Goal: Task Accomplishment & Management: Use online tool/utility

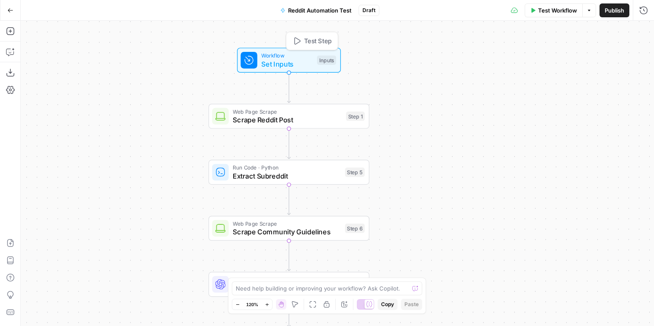
click at [304, 64] on span "Set Inputs" at bounding box center [286, 64] width 51 height 10
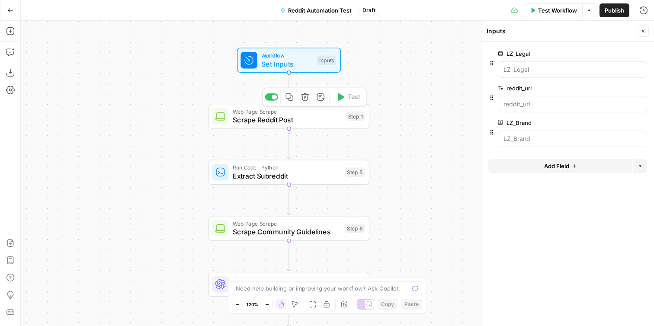
click at [307, 117] on span "Scrape Reddit Post" at bounding box center [287, 120] width 109 height 10
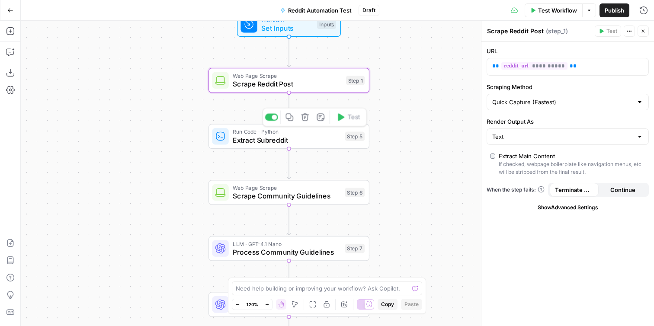
click at [307, 139] on span "Extract Subreddit" at bounding box center [287, 140] width 108 height 10
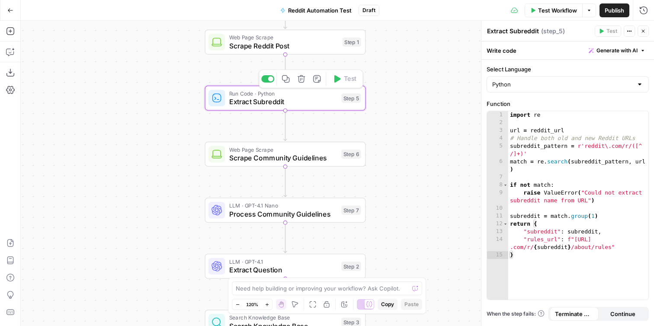
click at [306, 161] on span "Scrape Community Guidelines" at bounding box center [283, 158] width 108 height 10
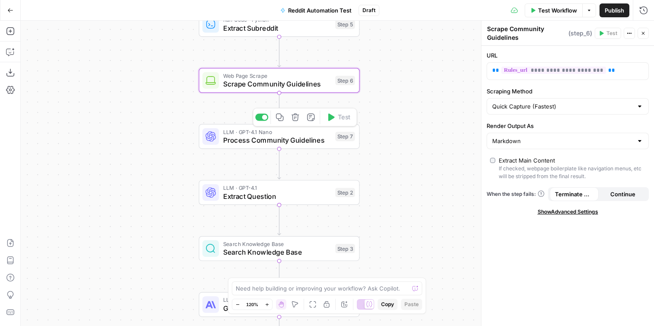
click at [303, 140] on span "Process Community Guidelines" at bounding box center [277, 140] width 108 height 10
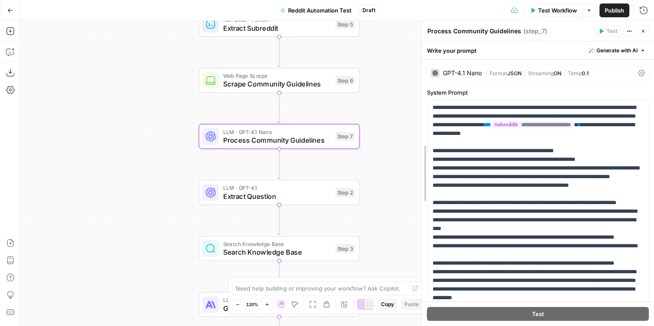
drag, startPoint x: 480, startPoint y: 57, endPoint x: 421, endPoint y: 57, distance: 59.7
click at [421, 57] on div at bounding box center [421, 173] width 9 height 305
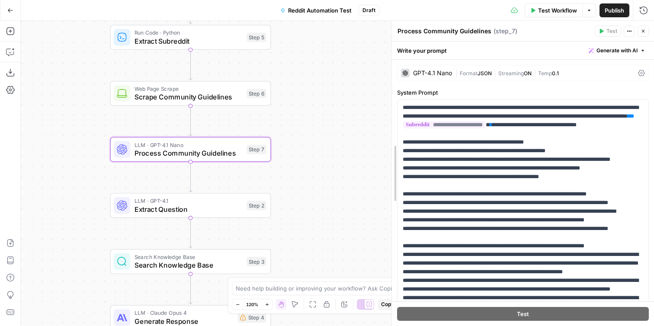
drag, startPoint x: 419, startPoint y: 66, endPoint x: 389, endPoint y: 66, distance: 29.8
click at [389, 66] on div at bounding box center [391, 173] width 9 height 305
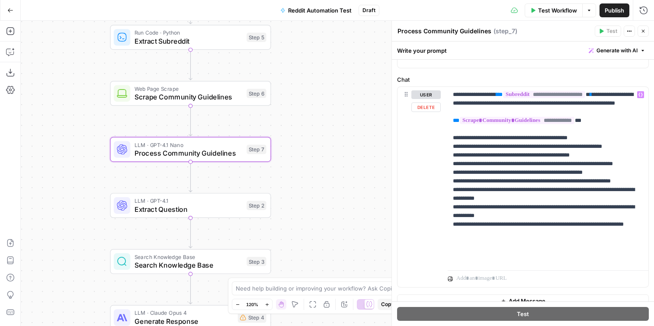
scroll to position [396, 0]
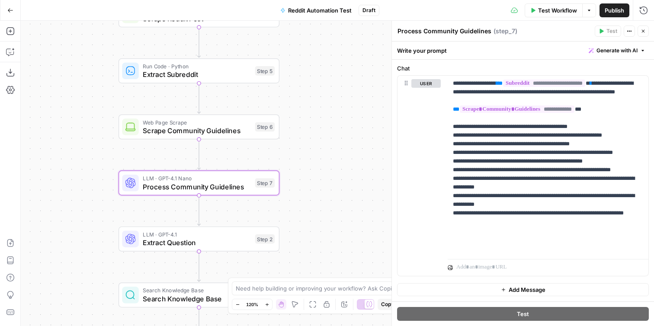
click at [227, 73] on span "Extract Subreddit" at bounding box center [197, 74] width 108 height 10
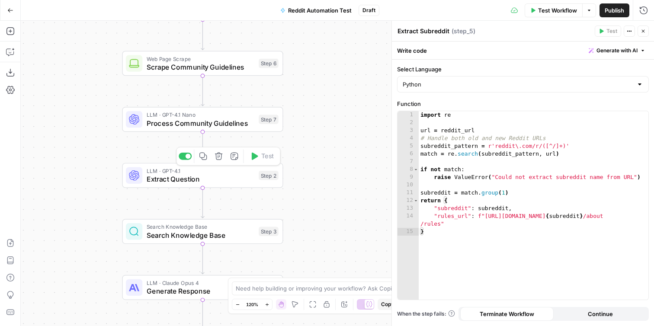
click at [223, 182] on span "Extract Question" at bounding box center [201, 179] width 108 height 10
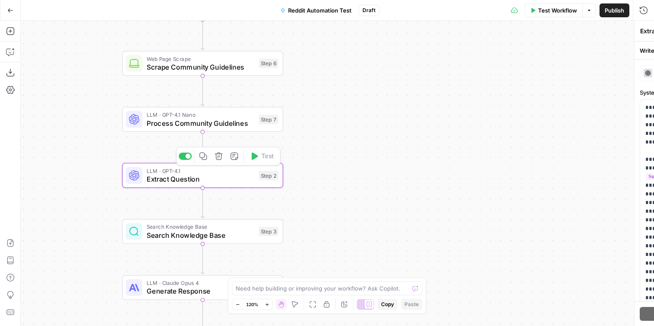
type textarea "Extract Question"
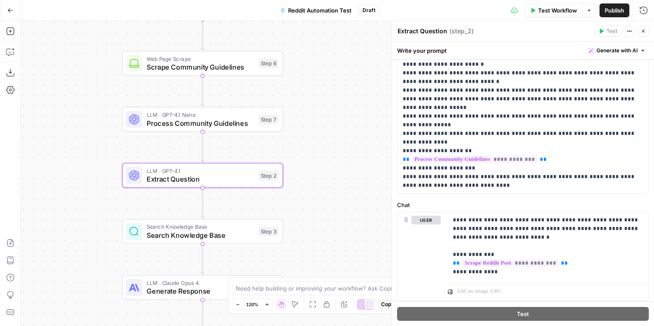
scroll to position [249, 0]
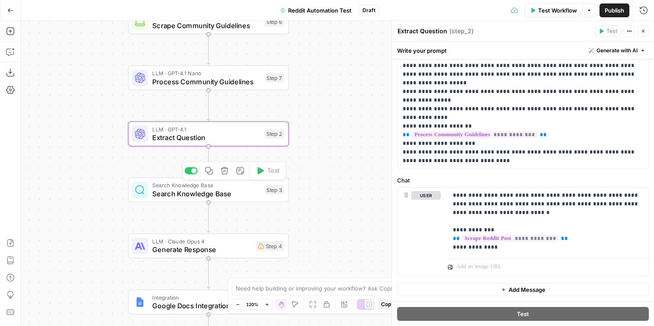
click at [206, 191] on span "Search Knowledge Base" at bounding box center [206, 193] width 108 height 10
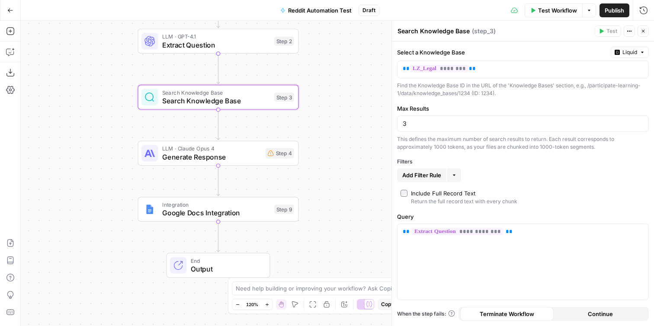
click at [243, 157] on span "Generate Response" at bounding box center [211, 157] width 99 height 10
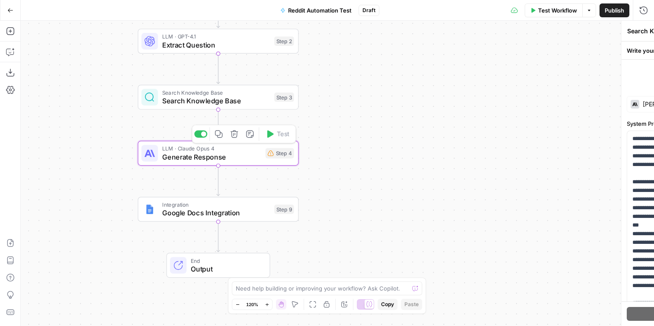
type textarea "Generate Response"
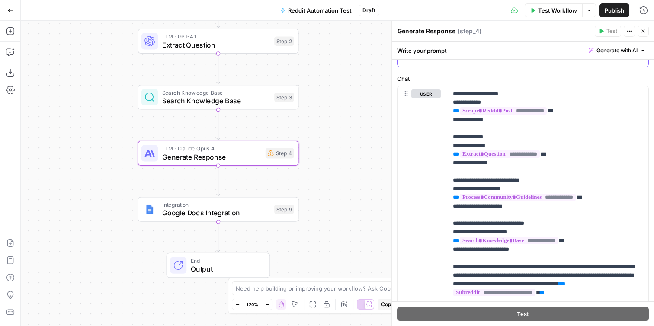
scroll to position [430, 0]
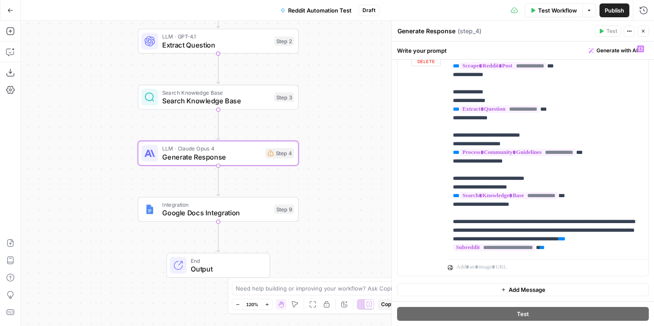
drag, startPoint x: 402, startPoint y: 108, endPoint x: 413, endPoint y: 224, distance: 117.3
click at [0, 0] on form "**********" at bounding box center [0, 0] width 0 height 0
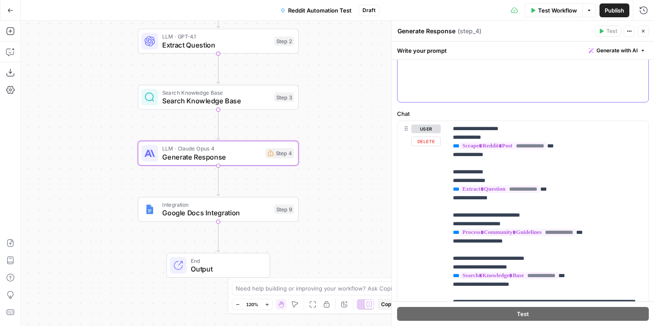
scroll to position [223, 0]
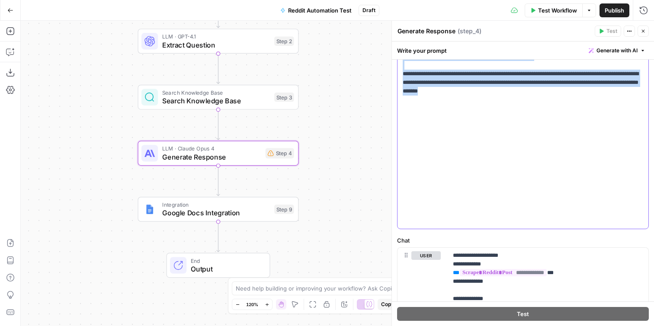
copy p "**********"
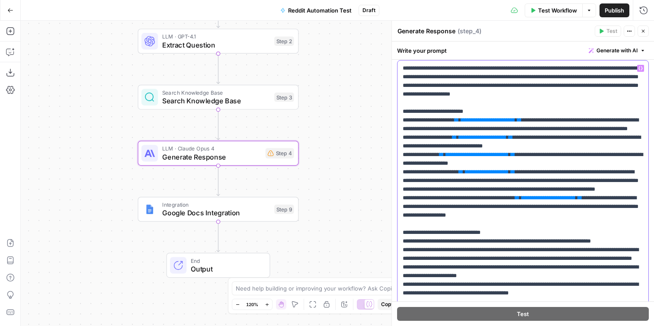
scroll to position [0, 0]
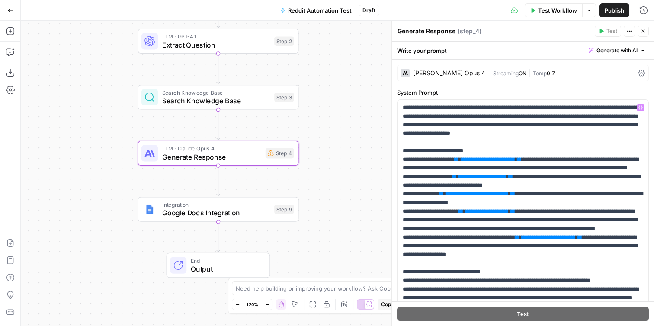
click at [354, 164] on div "Workflow Set Inputs Inputs Web Page Scrape Scrape Reddit Post Step 1 Run Code ·…" at bounding box center [337, 173] width 633 height 305
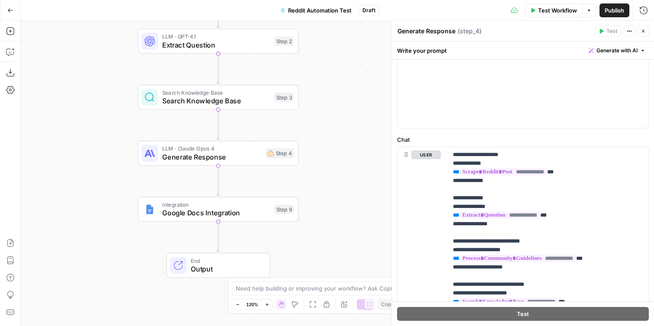
scroll to position [430, 0]
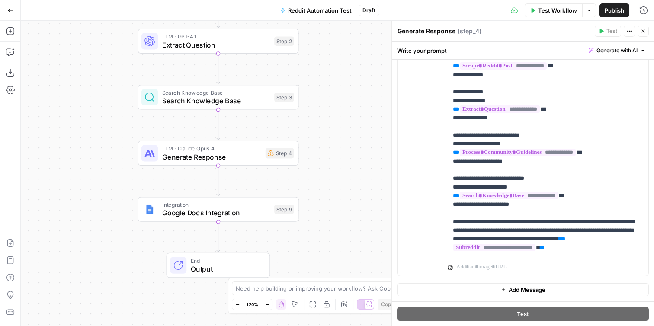
click at [642, 34] on button "Close" at bounding box center [642, 31] width 11 height 11
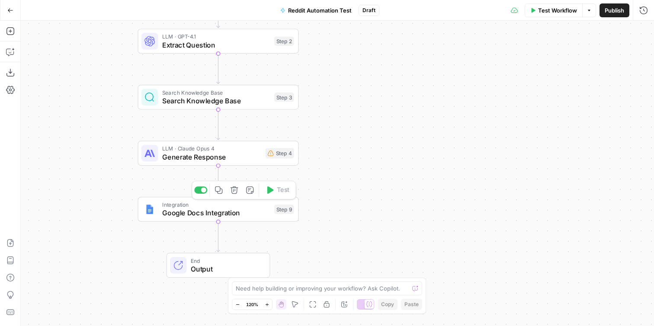
click at [247, 216] on span "Google Docs Integration" at bounding box center [216, 212] width 108 height 10
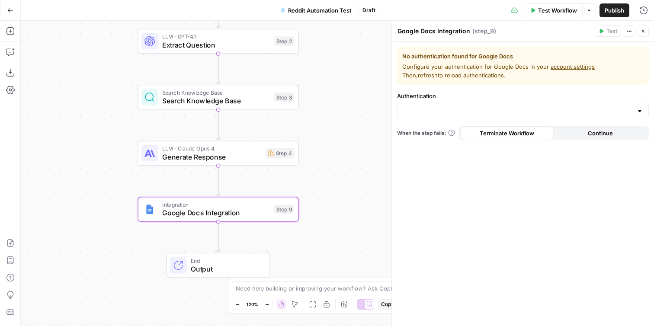
click at [559, 65] on link "account settings" at bounding box center [572, 66] width 44 height 7
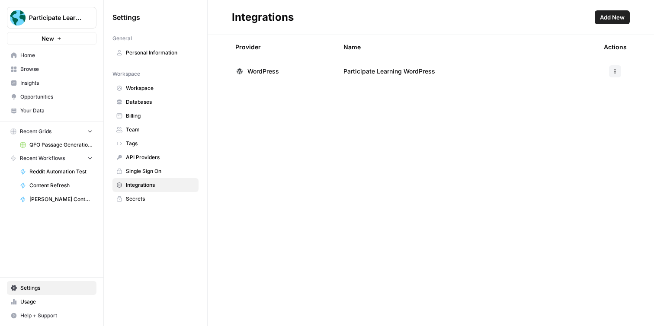
click at [600, 13] on span "Add New" at bounding box center [612, 17] width 25 height 9
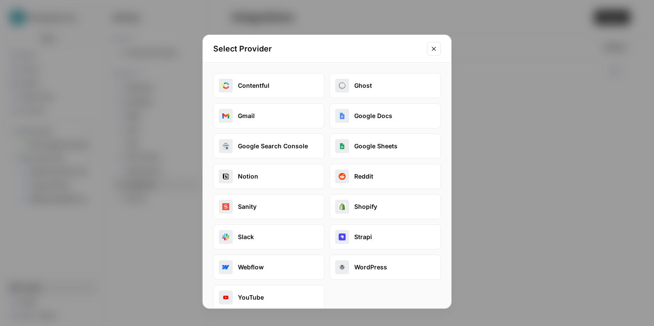
click at [351, 115] on button "Google Docs" at bounding box center [384, 115] width 111 height 25
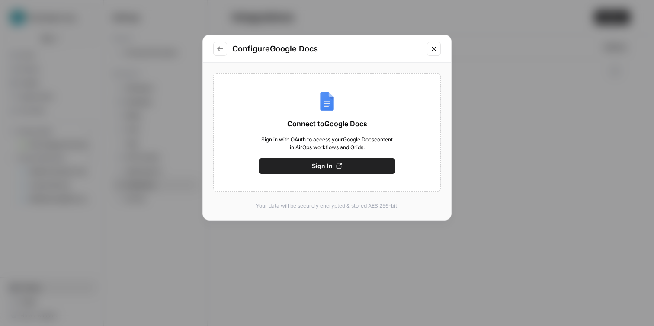
click at [341, 168] on icon "button" at bounding box center [339, 166] width 6 height 6
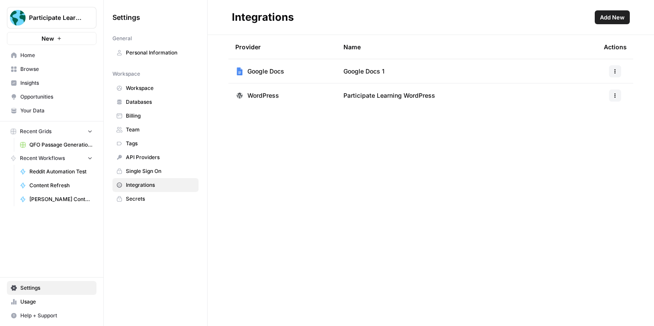
click at [160, 196] on span "Secrets" at bounding box center [160, 199] width 69 height 8
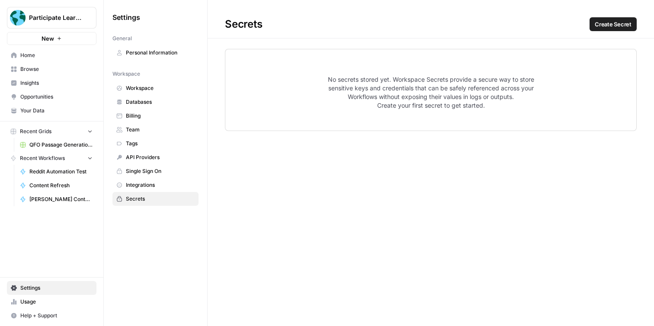
click at [156, 185] on span "Integrations" at bounding box center [160, 185] width 69 height 8
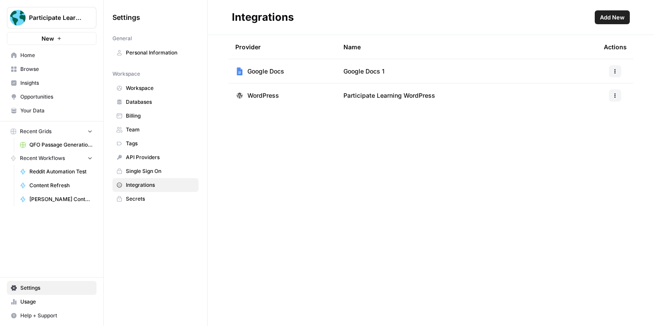
click at [620, 17] on span "Add New" at bounding box center [612, 17] width 25 height 9
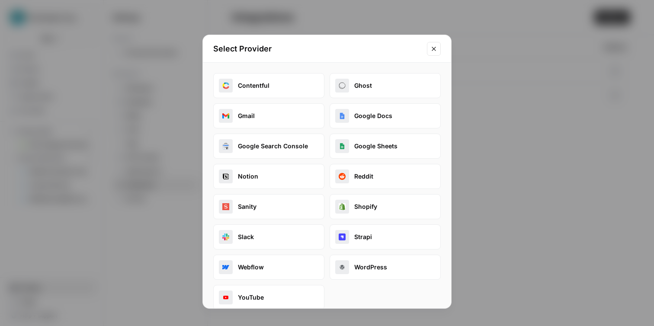
click at [402, 150] on button "Google Sheets" at bounding box center [384, 146] width 111 height 25
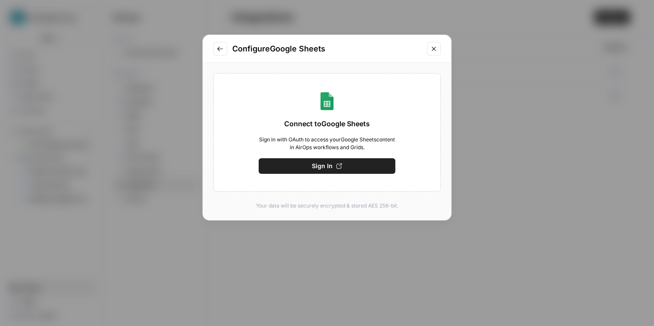
click at [378, 166] on button "Sign In" at bounding box center [327, 166] width 137 height 16
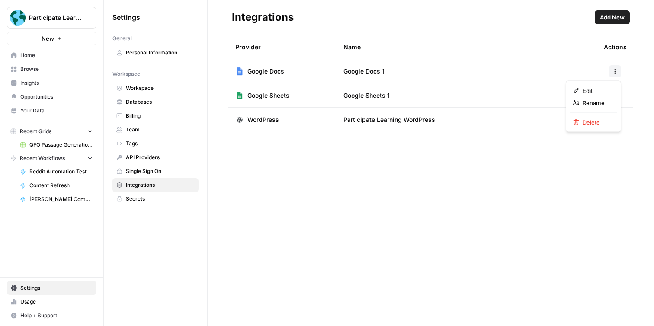
click at [614, 71] on icon "button" at bounding box center [614, 70] width 1 height 1
click at [594, 88] on span "Edit" at bounding box center [596, 90] width 28 height 9
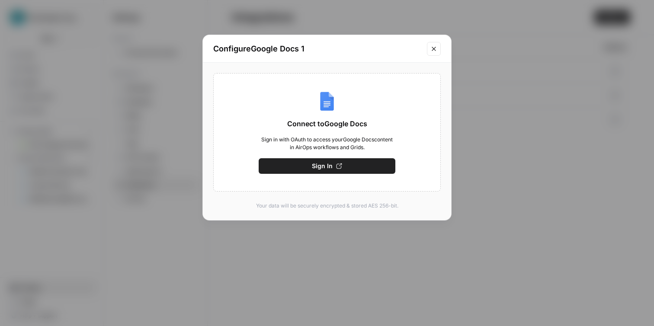
click at [431, 50] on icon "Close modal" at bounding box center [433, 48] width 7 height 7
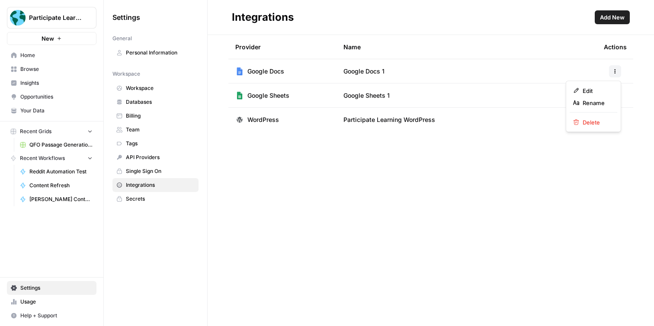
click at [613, 70] on icon "button" at bounding box center [614, 71] width 5 height 5
click at [595, 103] on span "Rename" at bounding box center [596, 103] width 28 height 9
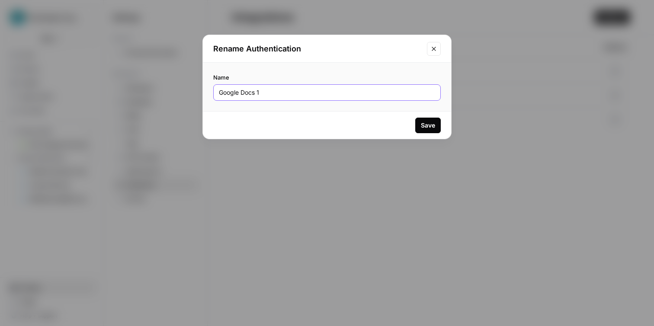
click at [288, 95] on input "Google Docs 1" at bounding box center [327, 92] width 216 height 9
type input "Google Docs (Emma)"
click at [433, 122] on div "Save" at bounding box center [428, 125] width 14 height 9
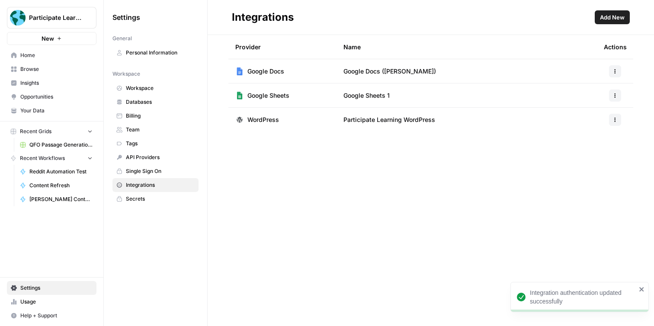
click at [614, 98] on icon "button" at bounding box center [614, 95] width 5 height 5
click at [598, 128] on span "Rename" at bounding box center [596, 127] width 28 height 9
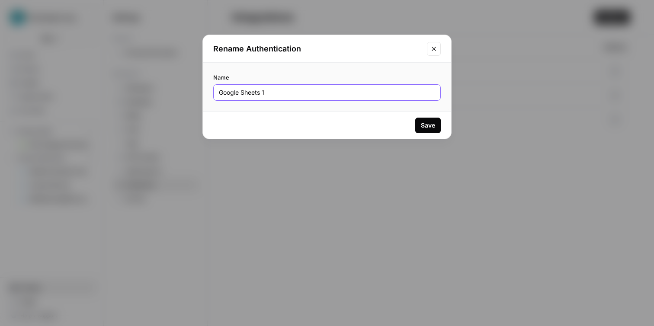
click at [271, 91] on input "Google Sheets 1" at bounding box center [327, 92] width 216 height 9
type input "Google Sheets (Emma)"
click at [424, 122] on div "Save" at bounding box center [428, 125] width 14 height 9
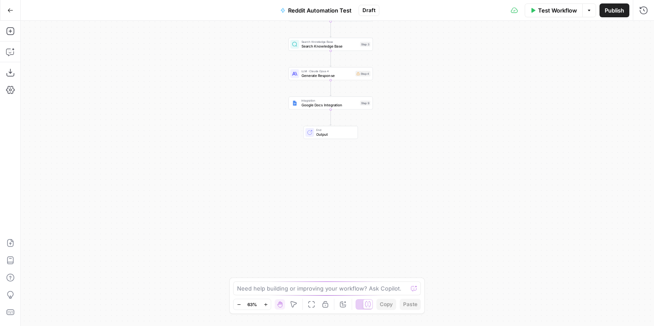
click at [266, 304] on icon "button" at bounding box center [265, 304] width 3 height 3
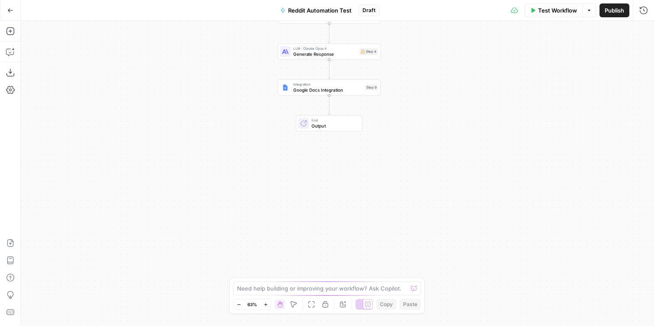
click at [266, 304] on icon "button" at bounding box center [265, 304] width 3 height 3
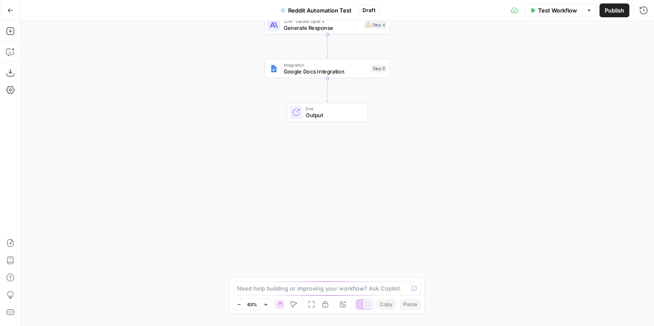
click at [266, 304] on icon "button" at bounding box center [265, 304] width 3 height 3
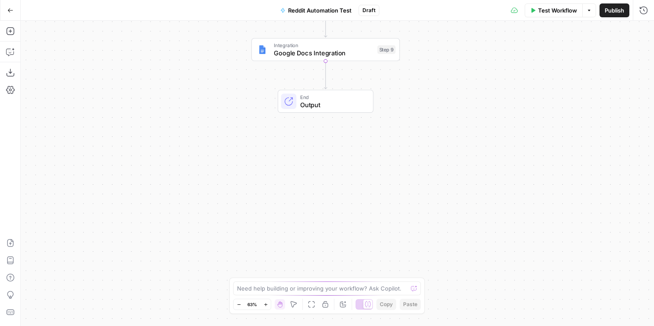
click at [266, 304] on icon "button" at bounding box center [265, 304] width 3 height 3
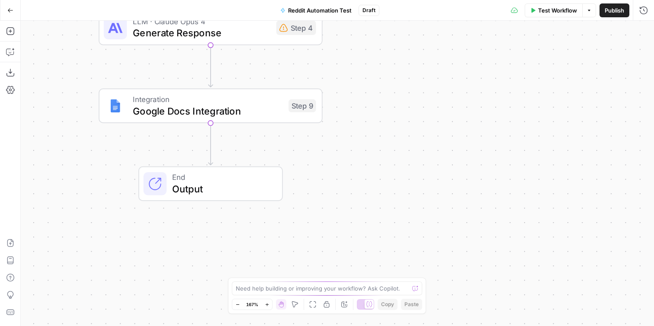
click at [252, 110] on span "Google Docs Integration" at bounding box center [208, 111] width 150 height 14
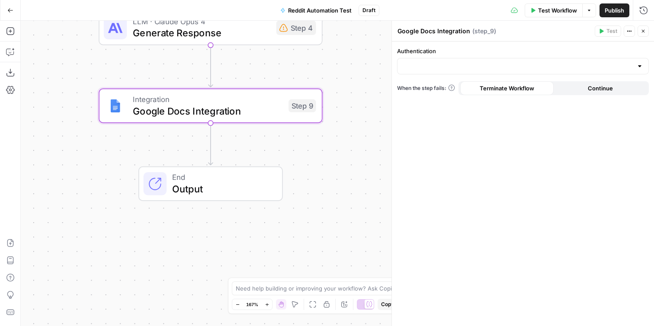
click at [638, 70] on div at bounding box center [523, 66] width 252 height 16
click at [635, 86] on span "Google Docs (Emma)" at bounding box center [520, 87] width 233 height 9
type input "Google Docs (Emma)"
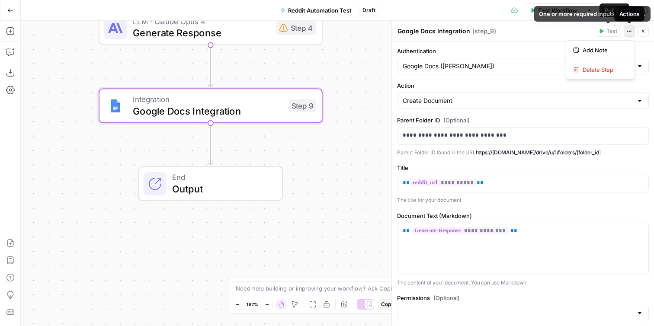
click at [628, 32] on icon "button" at bounding box center [628, 31] width 5 height 5
click at [340, 151] on div "Workflow Set Inputs Inputs Web Page Scrape Scrape Reddit Post Step 1 Run Code ·…" at bounding box center [337, 173] width 633 height 305
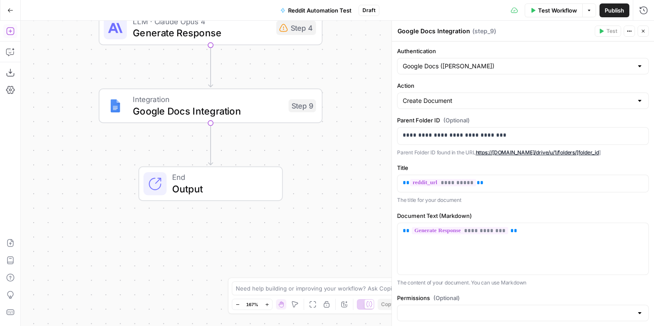
click at [12, 32] on icon "button" at bounding box center [10, 31] width 9 height 9
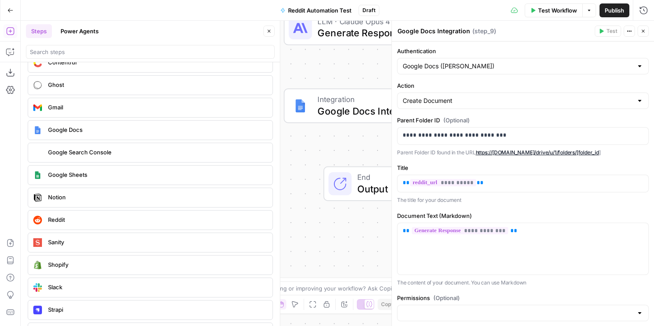
scroll to position [1556, 0]
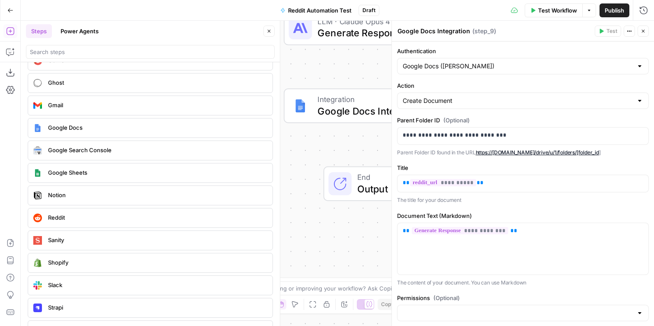
click at [70, 176] on span "Google Sheets" at bounding box center [156, 172] width 217 height 9
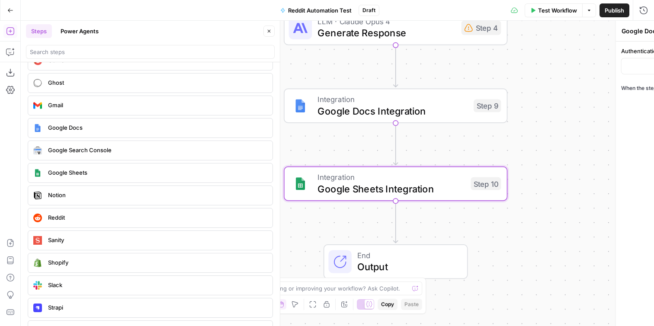
type textarea "Google Sheets Integration"
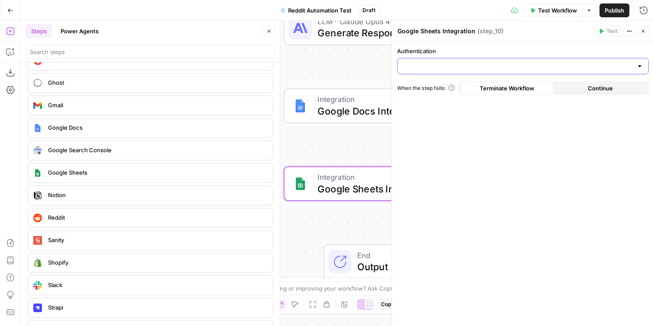
click at [495, 64] on input "Authentication" at bounding box center [517, 66] width 230 height 9
click at [494, 88] on span "Google Sheets (Emma)" at bounding box center [520, 87] width 233 height 9
type input "Google Sheets (Emma)"
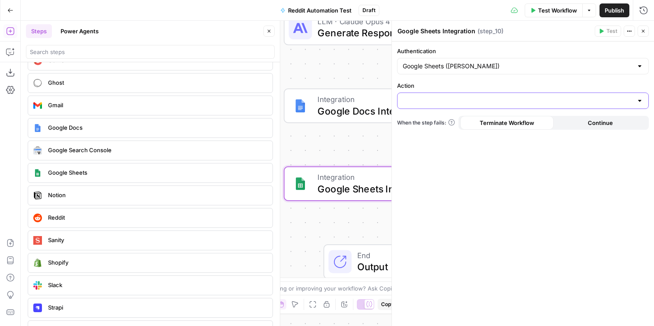
click at [492, 98] on input "Action" at bounding box center [517, 100] width 230 height 9
click at [484, 125] on span "Create Spreadsheet" at bounding box center [520, 122] width 233 height 9
type input "Create Spreadsheet"
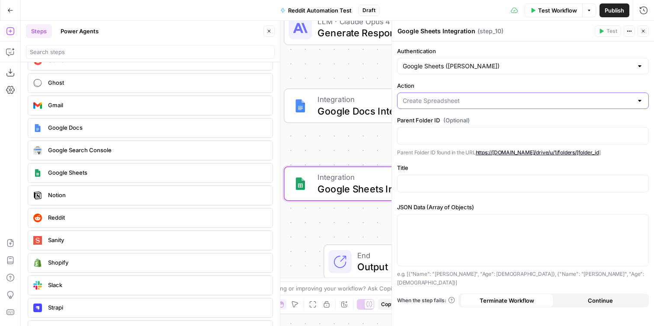
click at [486, 105] on input "Action" at bounding box center [517, 100] width 230 height 9
type input "Create Spreadsheet"
click at [510, 83] on label "Action" at bounding box center [523, 85] width 252 height 9
click at [510, 96] on input "Create Spreadsheet" at bounding box center [517, 100] width 230 height 9
type input "Create Spreadsheet"
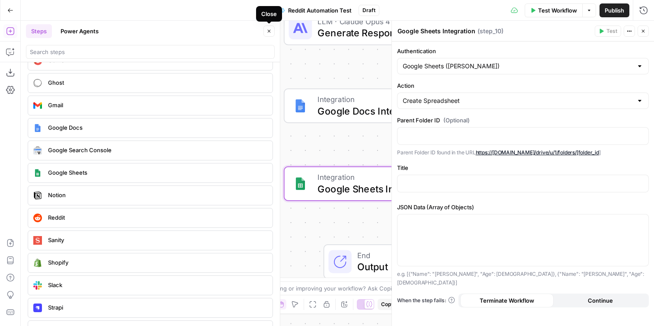
click at [268, 29] on icon "button" at bounding box center [268, 31] width 5 height 5
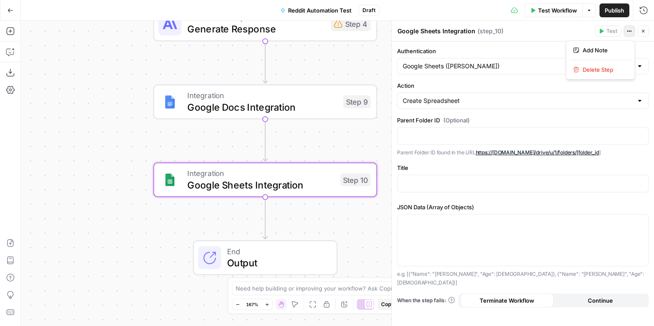
click at [629, 30] on icon "button" at bounding box center [628, 31] width 5 height 5
click at [610, 68] on span "Delete Step" at bounding box center [602, 69] width 41 height 9
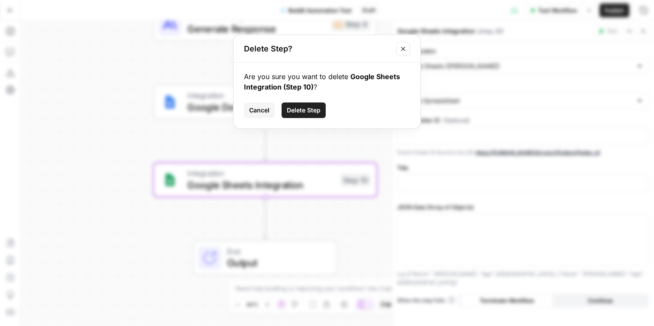
click at [306, 116] on button "Delete Step" at bounding box center [303, 110] width 44 height 16
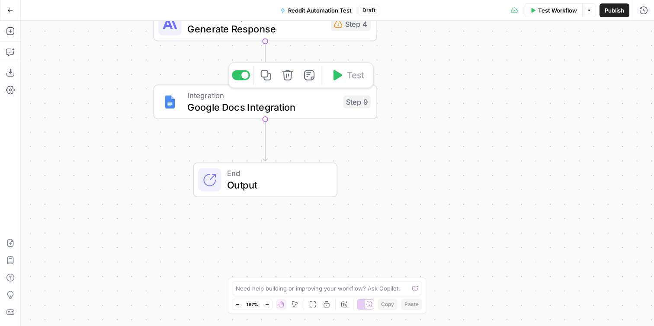
click at [300, 107] on span "Google Docs Integration" at bounding box center [262, 107] width 150 height 14
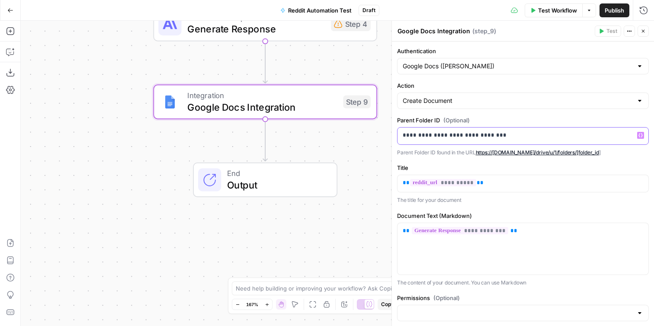
drag, startPoint x: 516, startPoint y: 136, endPoint x: 393, endPoint y: 132, distance: 122.8
click at [393, 132] on div "**********" at bounding box center [522, 173] width 262 height 305
click at [621, 155] on p "Parent Folder ID found in the URL https://drive.google.com/drive/u/1/folders/[f…" at bounding box center [523, 152] width 252 height 9
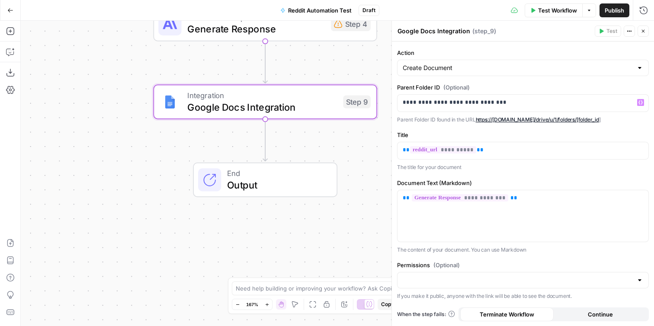
click at [634, 274] on div at bounding box center [523, 280] width 252 height 16
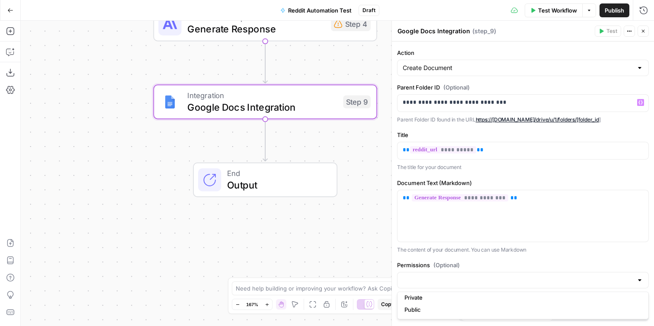
scroll to position [0, 0]
click at [641, 261] on label "Permissions (Optional)" at bounding box center [523, 265] width 252 height 9
click at [632, 276] on input "Permissions (Optional)" at bounding box center [517, 280] width 230 height 9
click at [634, 255] on div "**********" at bounding box center [523, 168] width 262 height 318
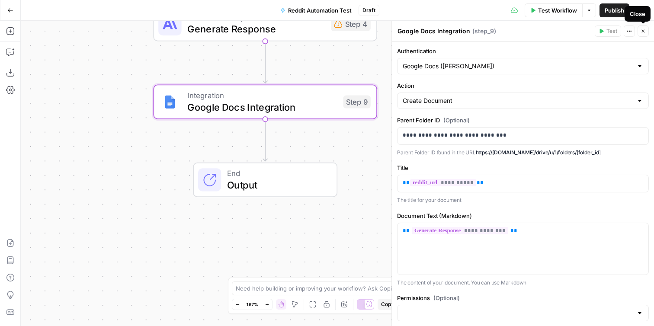
click at [644, 35] on button "Close" at bounding box center [642, 31] width 11 height 11
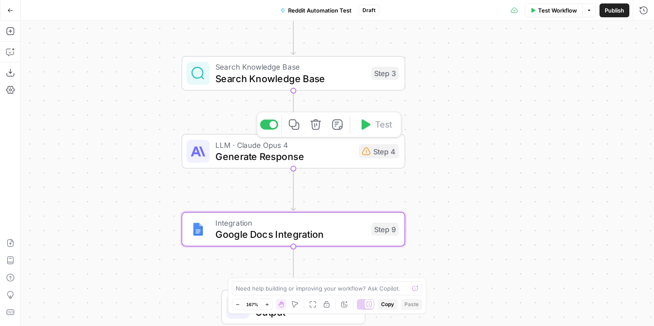
click at [328, 154] on span "Generate Response" at bounding box center [284, 156] width 138 height 14
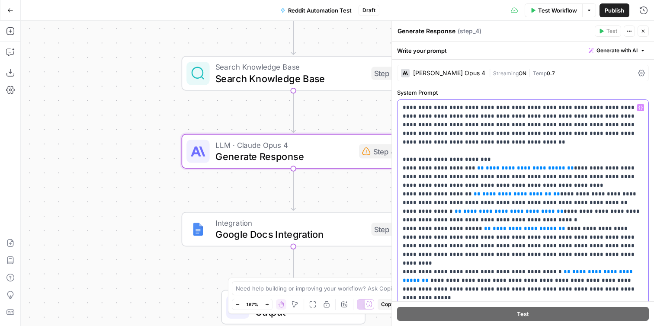
click at [543, 169] on span "**********" at bounding box center [525, 168] width 80 height 6
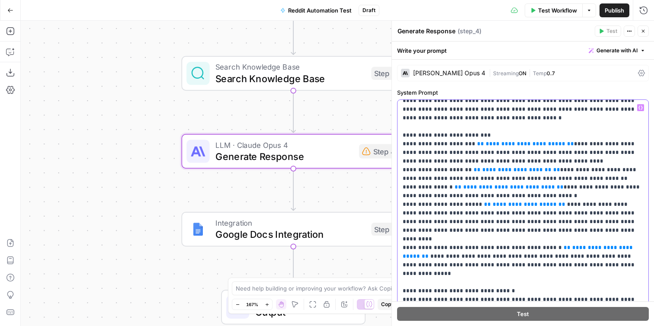
scroll to position [35, 0]
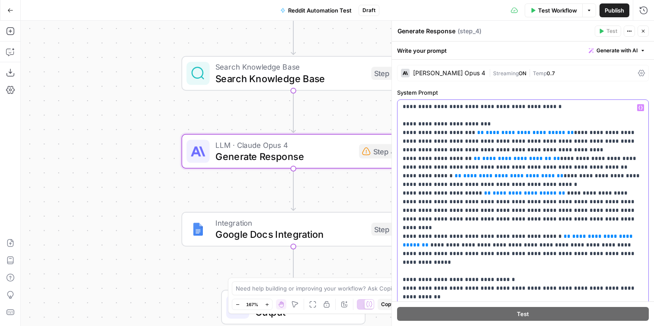
click at [521, 133] on span "**********" at bounding box center [525, 133] width 80 height 6
drag, startPoint x: 546, startPoint y: 133, endPoint x: 477, endPoint y: 134, distance: 69.2
drag, startPoint x: 481, startPoint y: 134, endPoint x: 471, endPoint y: 134, distance: 9.9
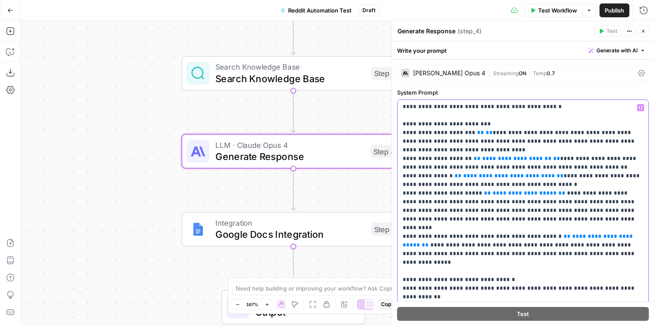
click at [640, 109] on icon "button" at bounding box center [640, 107] width 4 height 4
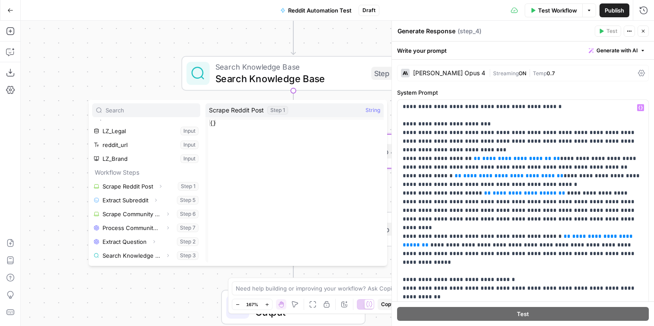
scroll to position [0, 0]
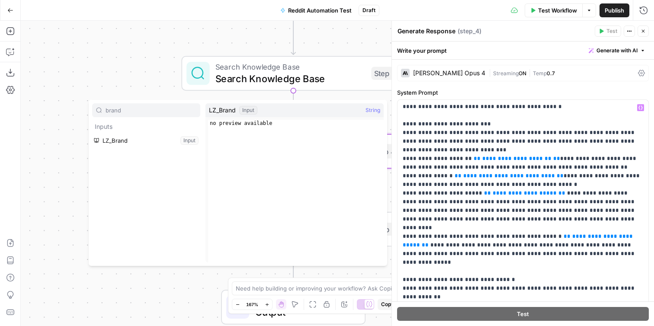
type input "brand"
click at [135, 144] on button "Select variable LZ_Brand" at bounding box center [146, 141] width 108 height 14
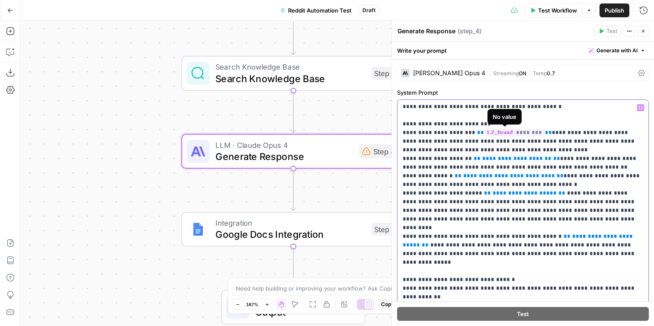
click at [533, 132] on span "********" at bounding box center [514, 132] width 60 height 7
drag, startPoint x: 534, startPoint y: 133, endPoint x: 479, endPoint y: 132, distance: 54.9
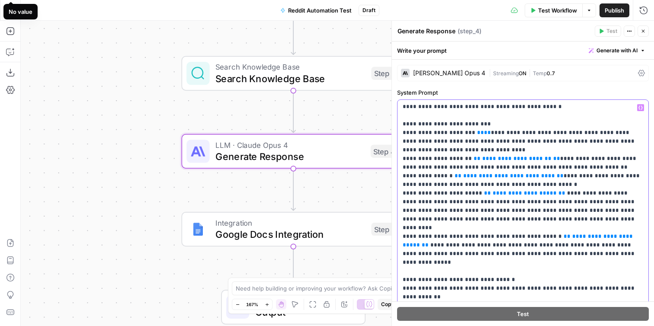
drag, startPoint x: 479, startPoint y: 134, endPoint x: 471, endPoint y: 134, distance: 8.6
click at [328, 111] on div "Workflow Set Inputs Inputs Web Page Scrape Scrape Reddit Post Step 1 Run Code ·…" at bounding box center [337, 173] width 633 height 305
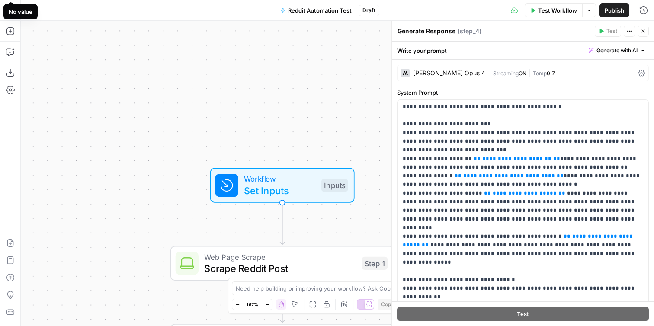
click at [294, 189] on span "Set Inputs" at bounding box center [279, 190] width 71 height 14
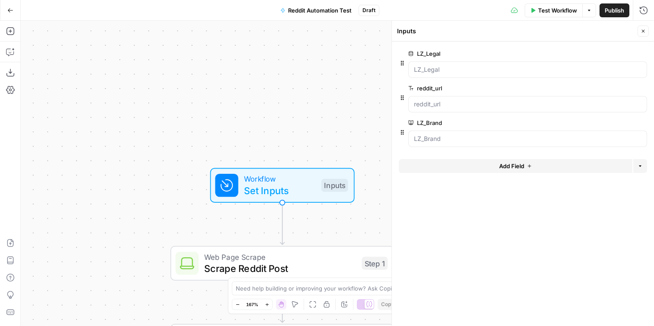
click at [622, 52] on span "edit field" at bounding box center [614, 53] width 19 height 7
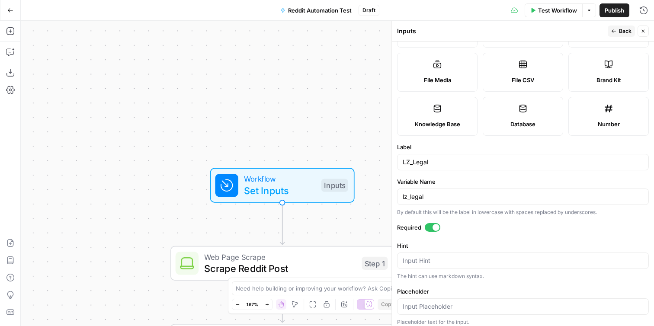
scroll to position [99, 0]
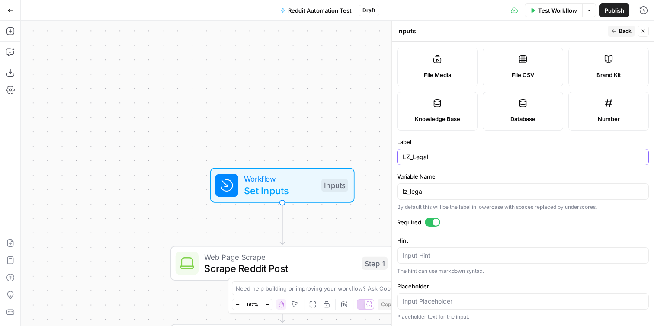
click at [432, 161] on input "LZ_Legal" at bounding box center [522, 157] width 240 height 9
drag, startPoint x: 440, startPoint y: 158, endPoint x: 398, endPoint y: 156, distance: 42.4
click at [398, 156] on div "LZ_Legal" at bounding box center [523, 157] width 252 height 16
type input "Knowledge Base"
drag, startPoint x: 432, startPoint y: 195, endPoint x: 386, endPoint y: 191, distance: 45.6
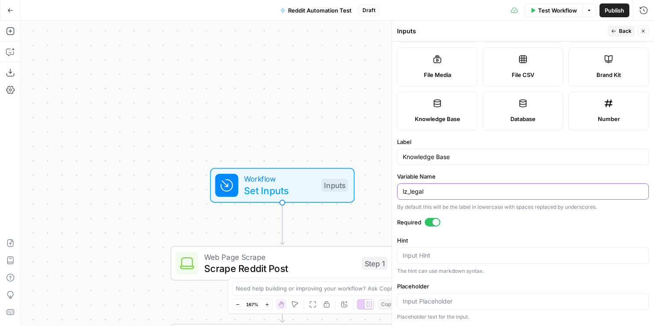
click at [386, 191] on body "Participate Learning New Home Browse Insights Opportunities Your Data Recent Gr…" at bounding box center [327, 163] width 654 height 326
click at [471, 176] on label "Variable Name" at bounding box center [523, 176] width 252 height 9
click at [471, 187] on input "Variable Name" at bounding box center [522, 191] width 240 height 9
click at [618, 26] on div "Publish P" at bounding box center [613, 29] width 28 height 9
click at [622, 30] on span "Back" at bounding box center [625, 31] width 13 height 8
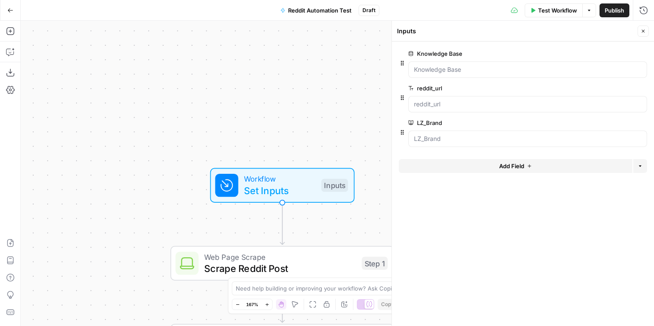
click at [618, 86] on span "edit field" at bounding box center [614, 88] width 19 height 7
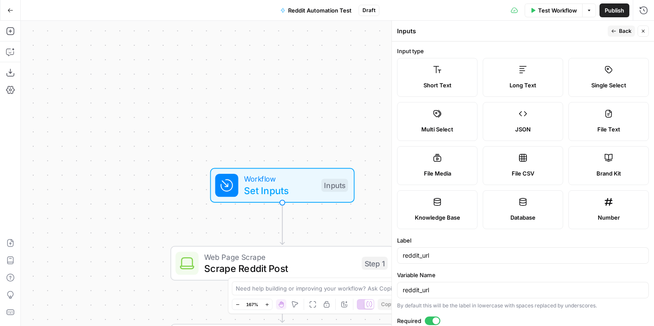
scroll to position [32, 0]
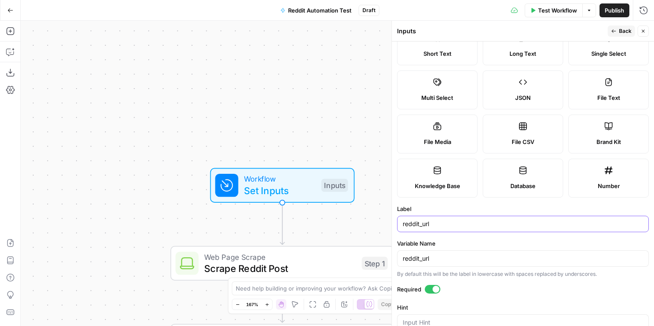
drag, startPoint x: 405, startPoint y: 224, endPoint x: 398, endPoint y: 224, distance: 6.5
click at [398, 224] on div "reddit_url" at bounding box center [523, 224] width 252 height 16
click at [421, 226] on input "Reddit_url" at bounding box center [522, 224] width 240 height 9
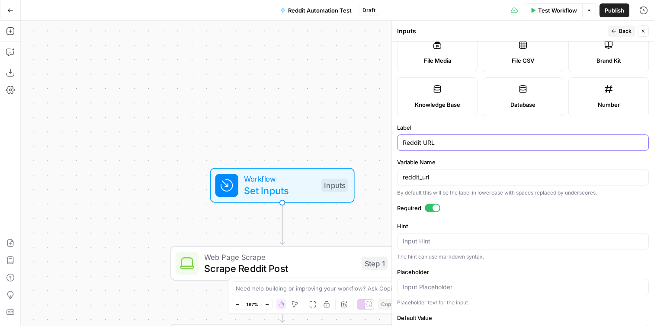
scroll to position [0, 0]
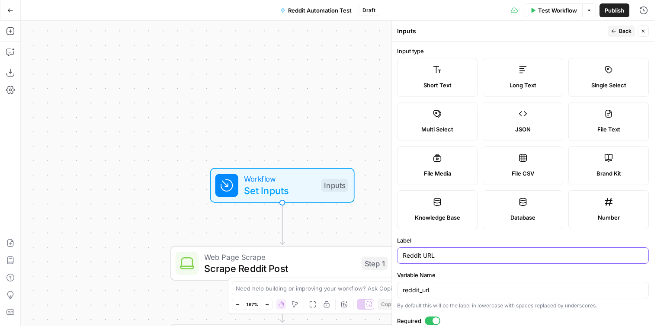
type input "Reddit URL"
click at [619, 31] on span "Back" at bounding box center [625, 31] width 13 height 8
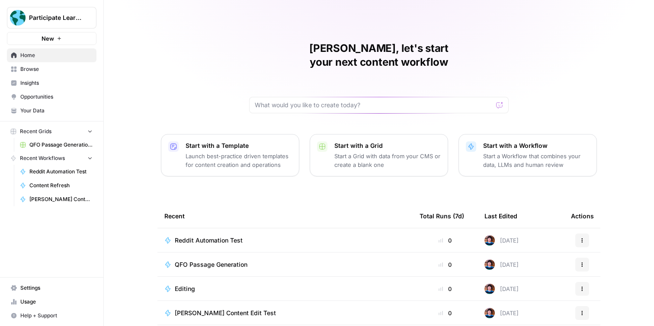
click at [55, 109] on span "Your Data" at bounding box center [56, 111] width 72 height 8
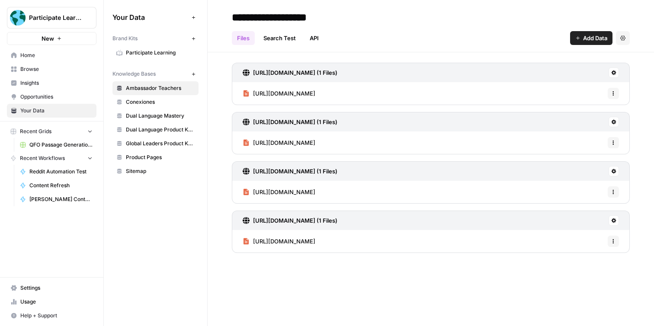
click at [171, 51] on span "Participate Learning" at bounding box center [160, 53] width 69 height 8
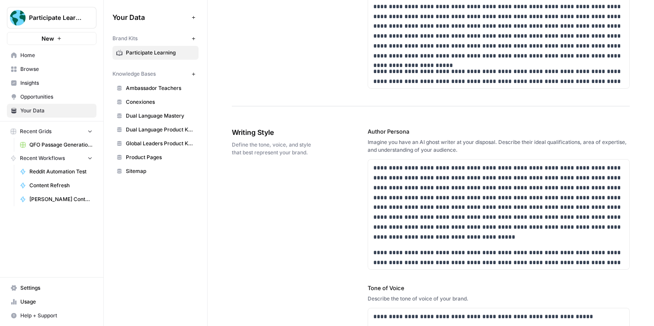
scroll to position [549, 0]
